Goal: Task Accomplishment & Management: Complete application form

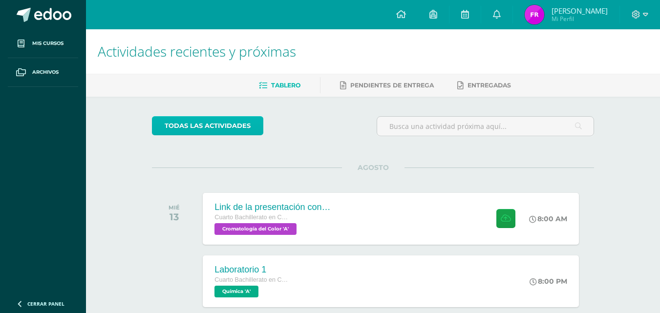
click at [208, 132] on link "todas las Actividades" at bounding box center [207, 125] width 111 height 19
click at [219, 126] on link "todas las Actividades" at bounding box center [207, 125] width 111 height 19
click at [221, 125] on link "todas las Actividades" at bounding box center [207, 125] width 111 height 19
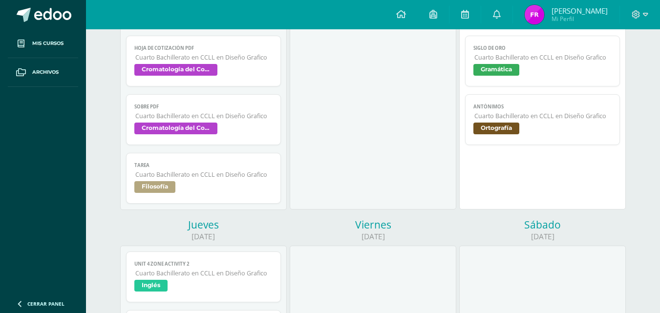
scroll to position [293, 0]
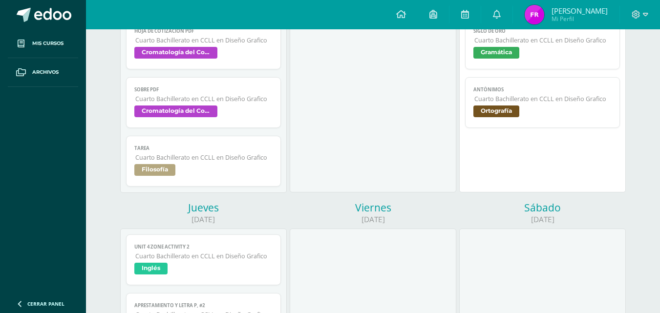
click at [219, 120] on span "Cromatología del Color" at bounding box center [203, 112] width 138 height 14
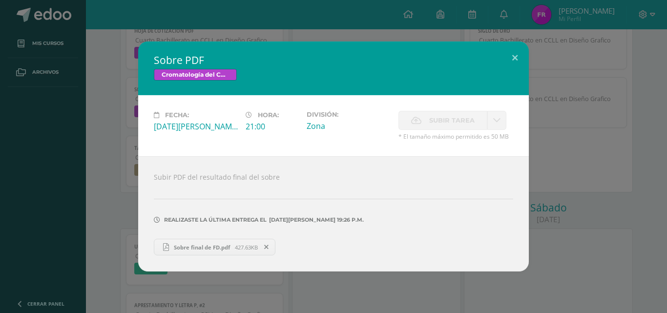
click at [228, 247] on span "Sobre final de FD.pdf" at bounding box center [202, 247] width 66 height 7
click at [516, 58] on button at bounding box center [515, 57] width 28 height 33
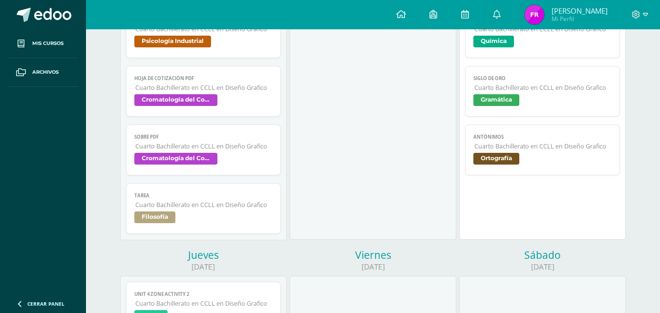
scroll to position [244, 0]
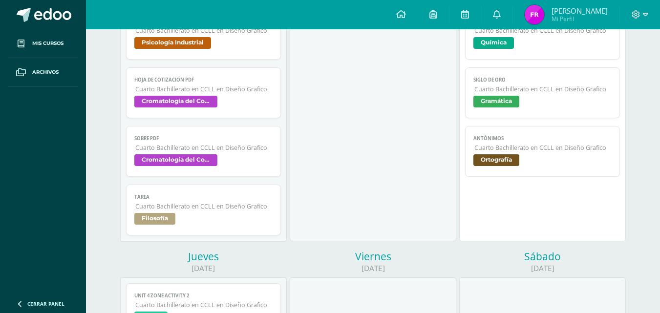
click at [226, 102] on span "Cromatología del Color" at bounding box center [203, 103] width 138 height 14
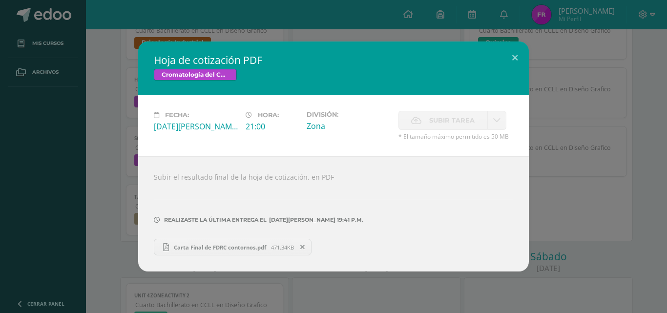
click at [220, 249] on span "Carta Final de FDRC contornos.pdf" at bounding box center [220, 247] width 102 height 7
click at [516, 57] on button at bounding box center [515, 57] width 28 height 33
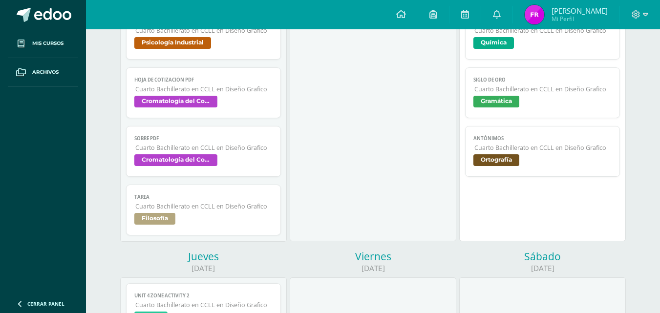
scroll to position [146, 0]
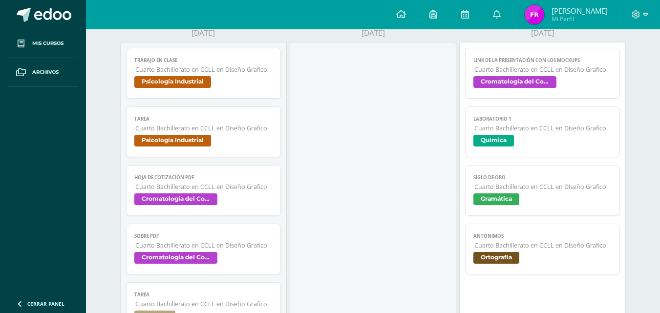
click at [573, 67] on span "Cuarto Bachillerato en CCLL en Diseño Grafico" at bounding box center [542, 69] width 137 height 8
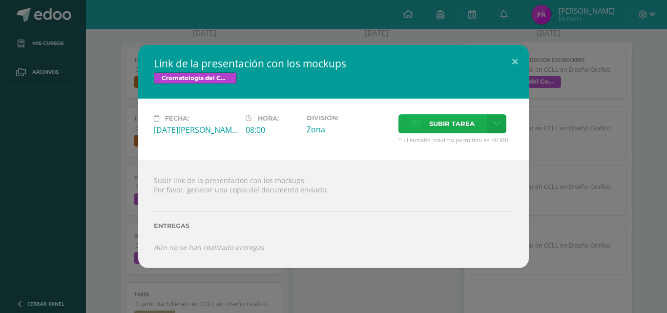
click at [457, 122] on span "Subir tarea" at bounding box center [451, 124] width 45 height 18
click at [0, 0] on input "Subir tarea" at bounding box center [0, 0] width 0 height 0
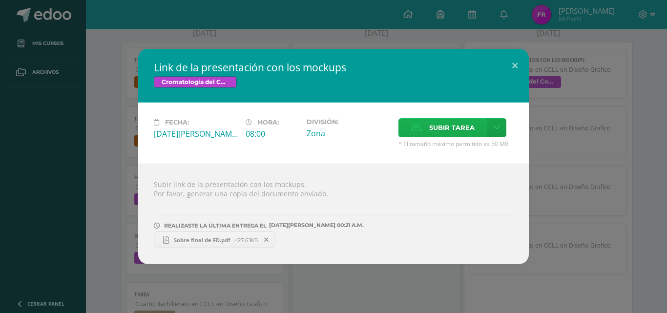
click at [443, 128] on span "Subir tarea" at bounding box center [451, 128] width 45 height 18
click at [0, 0] on input "Subir tarea" at bounding box center [0, 0] width 0 height 0
click at [417, 127] on icon at bounding box center [416, 127] width 10 height 6
click at [0, 0] on input "Subir tarea" at bounding box center [0, 0] width 0 height 0
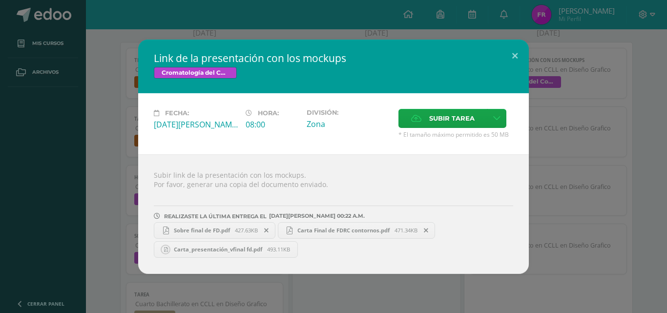
click at [340, 293] on div "Link de la presentación con los mockups Cromatología del Color Fecha: Miércoles…" at bounding box center [333, 156] width 667 height 313
